Goal: Information Seeking & Learning: Learn about a topic

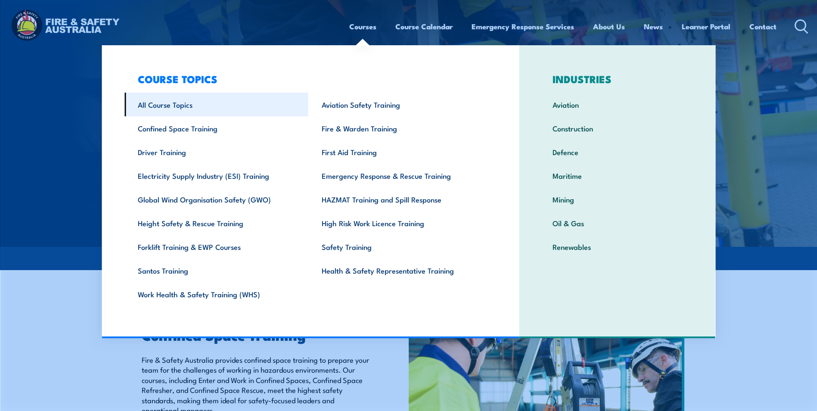
click at [179, 105] on link "All Course Topics" at bounding box center [217, 105] width 184 height 24
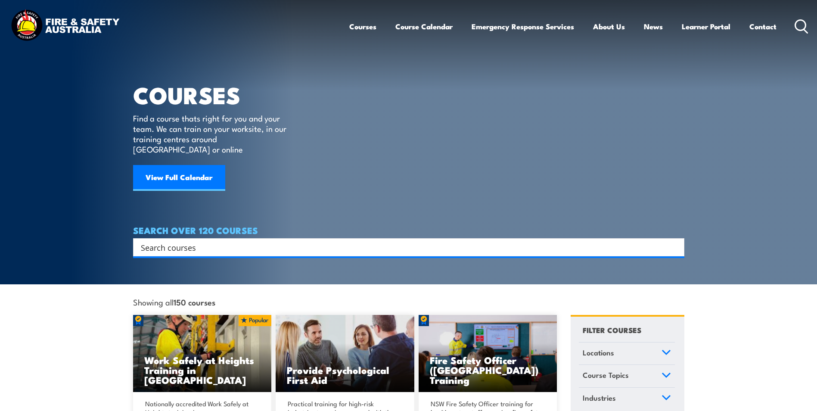
click at [214, 241] on input "Search input" at bounding box center [403, 247] width 525 height 13
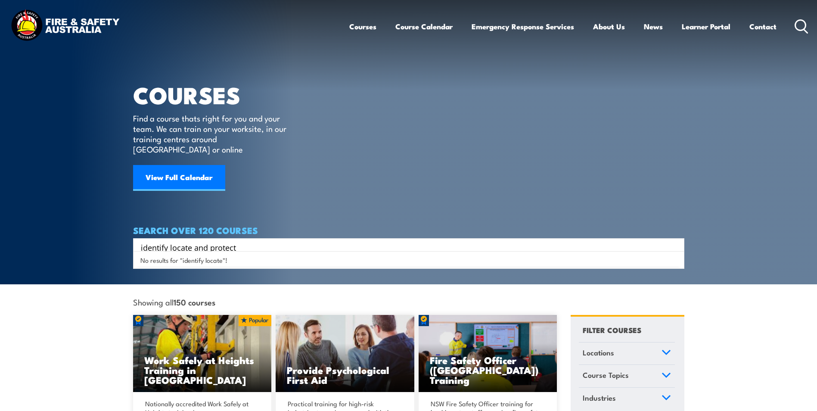
type input "identify locate and protect"
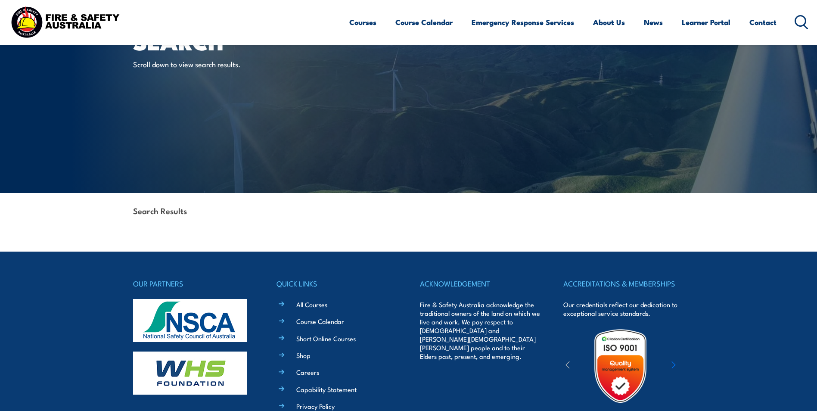
scroll to position [186, 0]
